Goal: Transaction & Acquisition: Purchase product/service

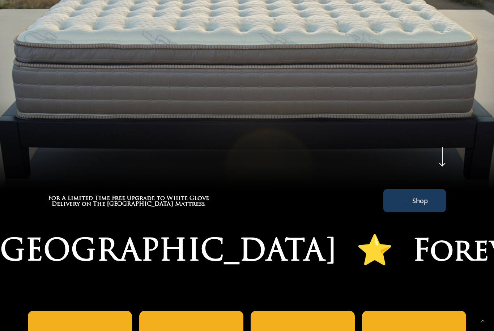
scroll to position [313, 0]
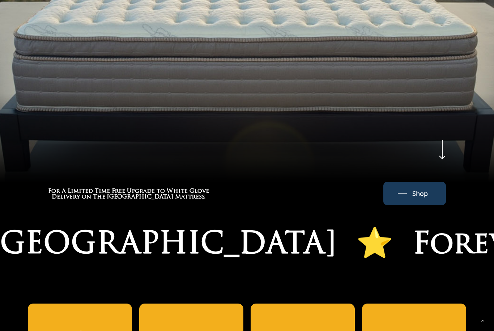
click at [422, 193] on span "Shop" at bounding box center [420, 194] width 16 height 12
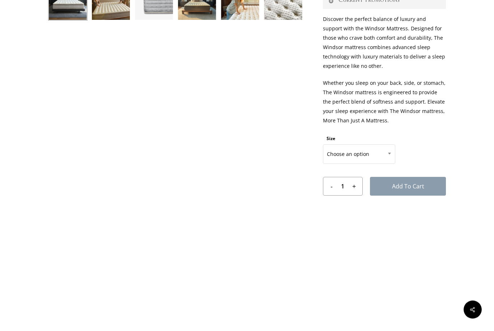
scroll to position [326, 0]
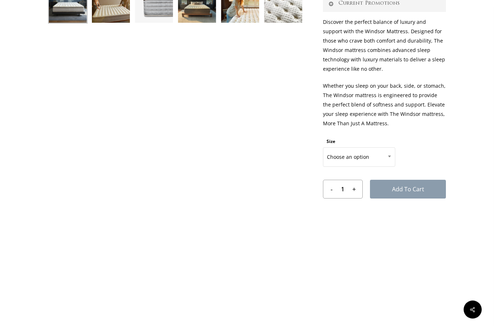
click at [391, 159] on span at bounding box center [389, 157] width 11 height 18
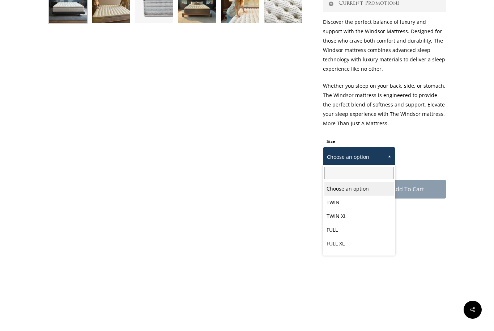
scroll to position [326, 112]
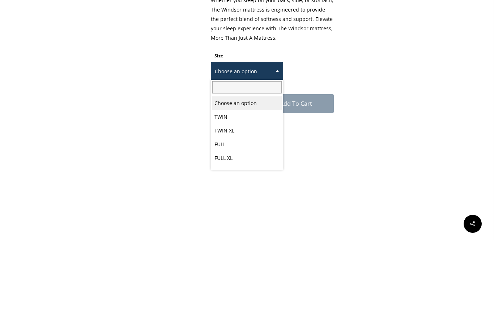
select select "TWIN XL"
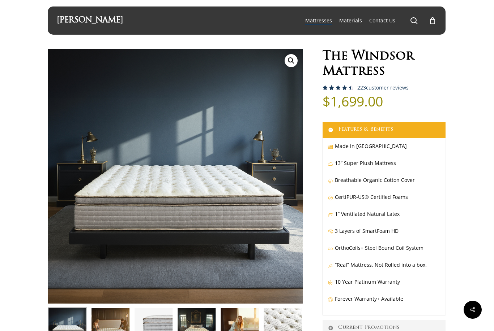
scroll to position [0, 0]
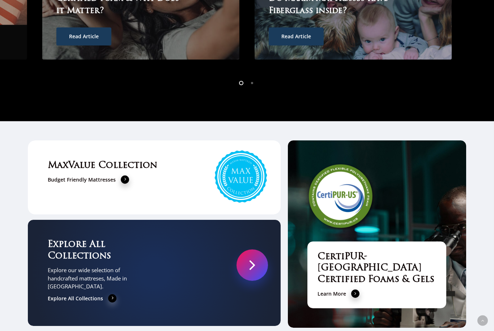
scroll to position [2094, 0]
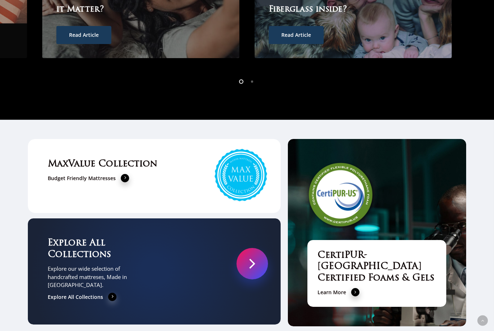
click at [388, 76] on ol at bounding box center [247, 82] width 494 height 12
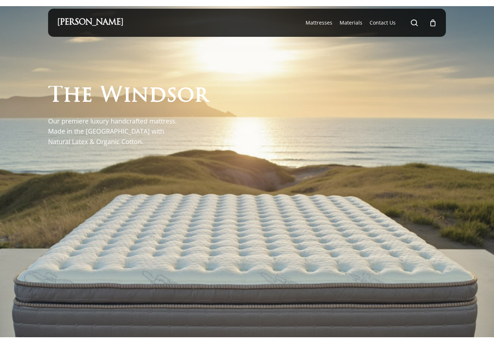
scroll to position [0, 0]
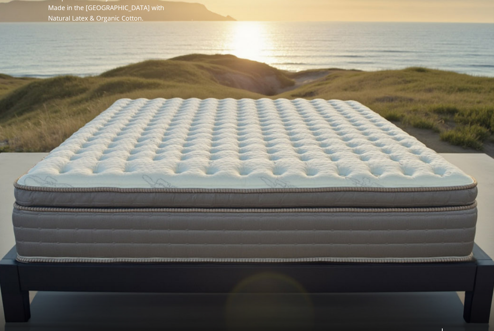
scroll to position [123, 0]
